Goal: Task Accomplishment & Management: Use online tool/utility

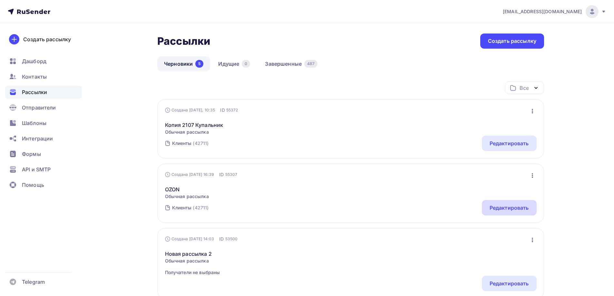
click at [507, 211] on div "Редактировать" at bounding box center [508, 208] width 39 height 8
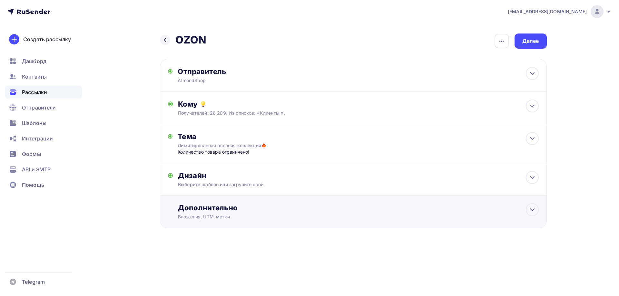
click at [400, 223] on div "Дополнительно Вложения, UTM–метки Вложения Добавить файл Максимальный суммарный…" at bounding box center [353, 212] width 387 height 33
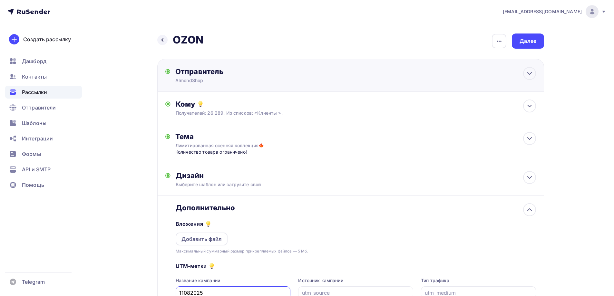
click at [238, 71] on div "Отправитель" at bounding box center [244, 71] width 139 height 9
type input "AlmondShop"
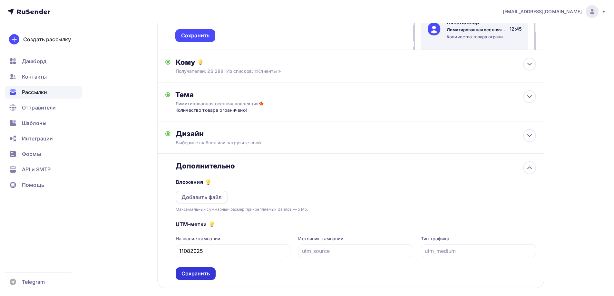
scroll to position [129, 0]
click at [183, 251] on input "11082025" at bounding box center [233, 251] width 108 height 8
type input "13082025"
click at [201, 271] on div "Сохранить" at bounding box center [195, 273] width 28 height 7
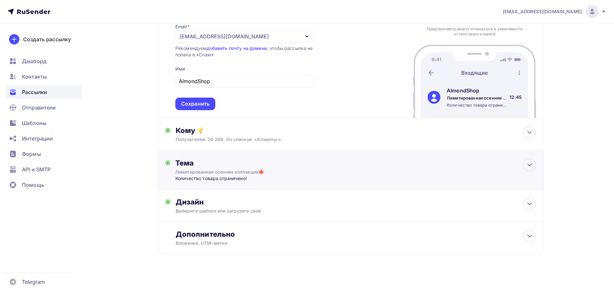
scroll to position [60, 0]
click at [227, 129] on div "Кому" at bounding box center [356, 130] width 360 height 9
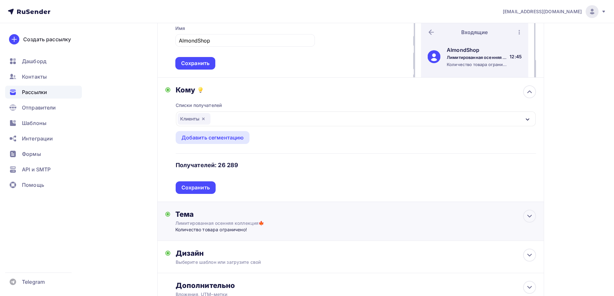
scroll to position [129, 0]
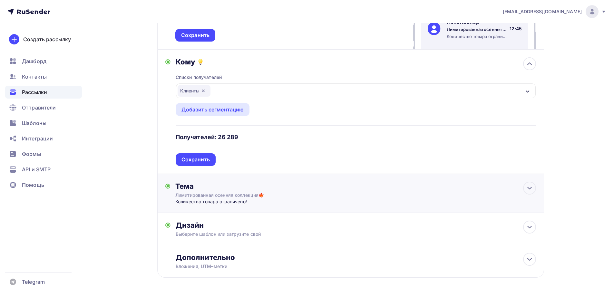
click at [227, 187] on div "Тема" at bounding box center [238, 186] width 127 height 9
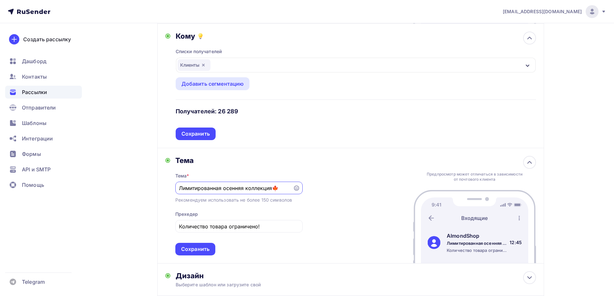
scroll to position [226, 0]
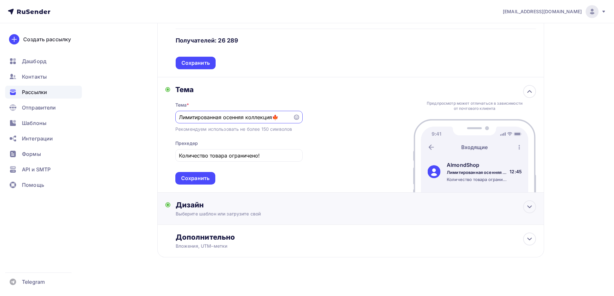
click at [196, 205] on div "Дизайн" at bounding box center [356, 204] width 360 height 9
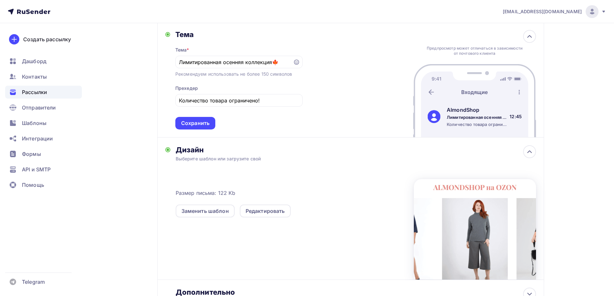
scroll to position [339, 0]
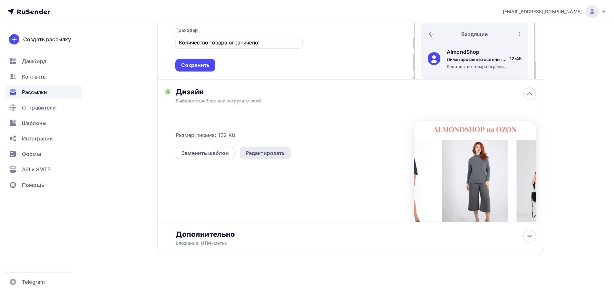
click at [264, 156] on div "Редактировать" at bounding box center [264, 153] width 39 height 8
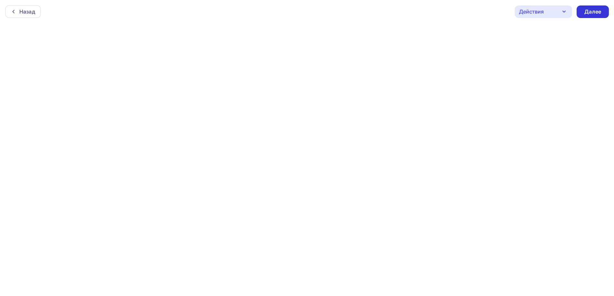
click at [589, 12] on div "Далее" at bounding box center [592, 11] width 17 height 7
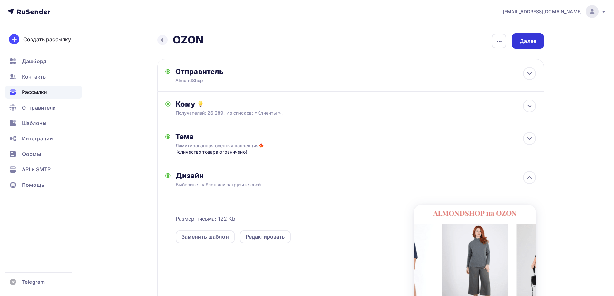
click at [533, 42] on div "Далее" at bounding box center [527, 40] width 17 height 7
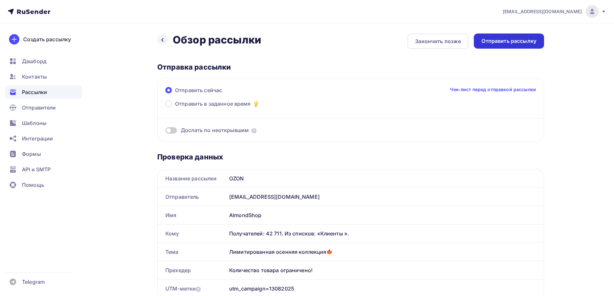
click at [518, 39] on div "Отправить рассылку" at bounding box center [508, 40] width 55 height 7
